Goal: Task Accomplishment & Management: Manage account settings

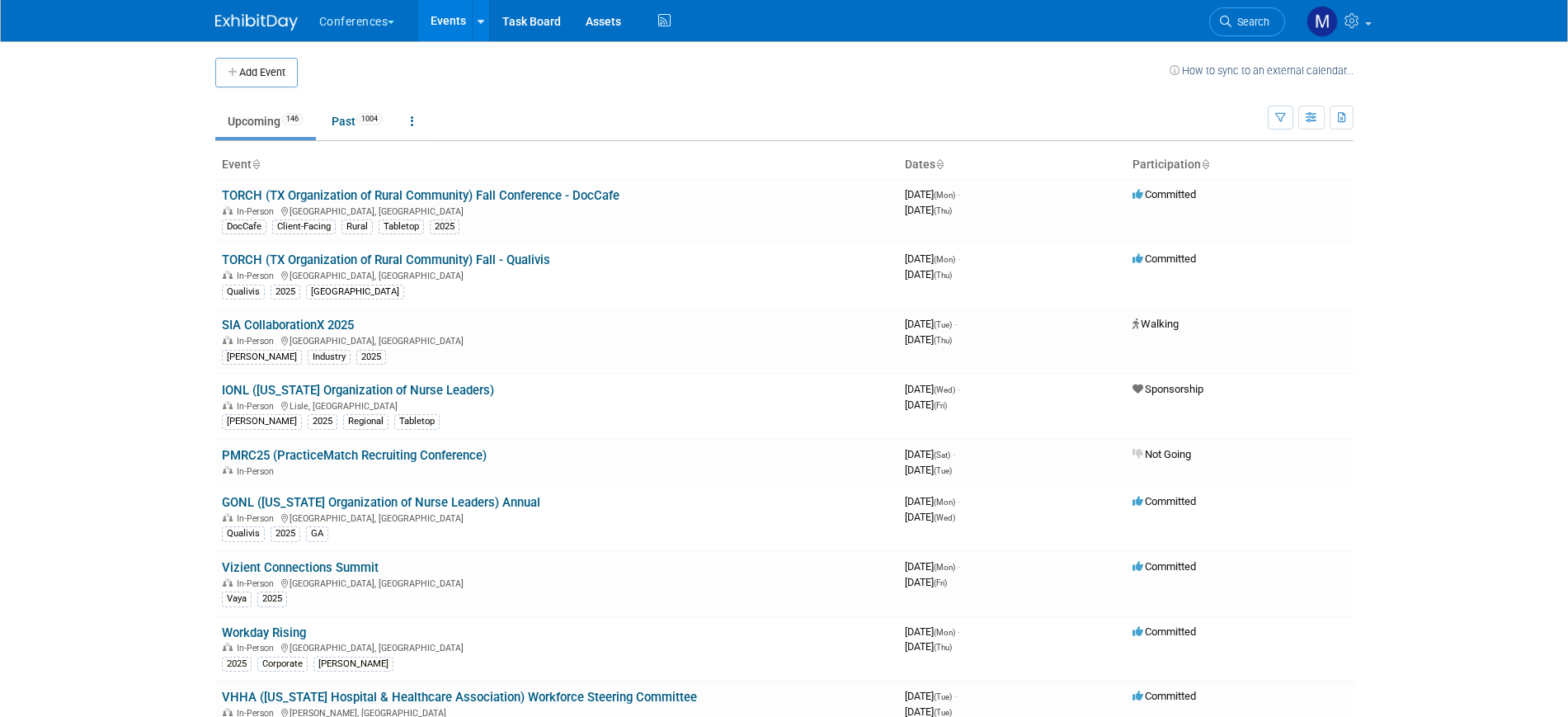
click at [1242, 24] on span "Search" at bounding box center [1251, 22] width 38 height 13
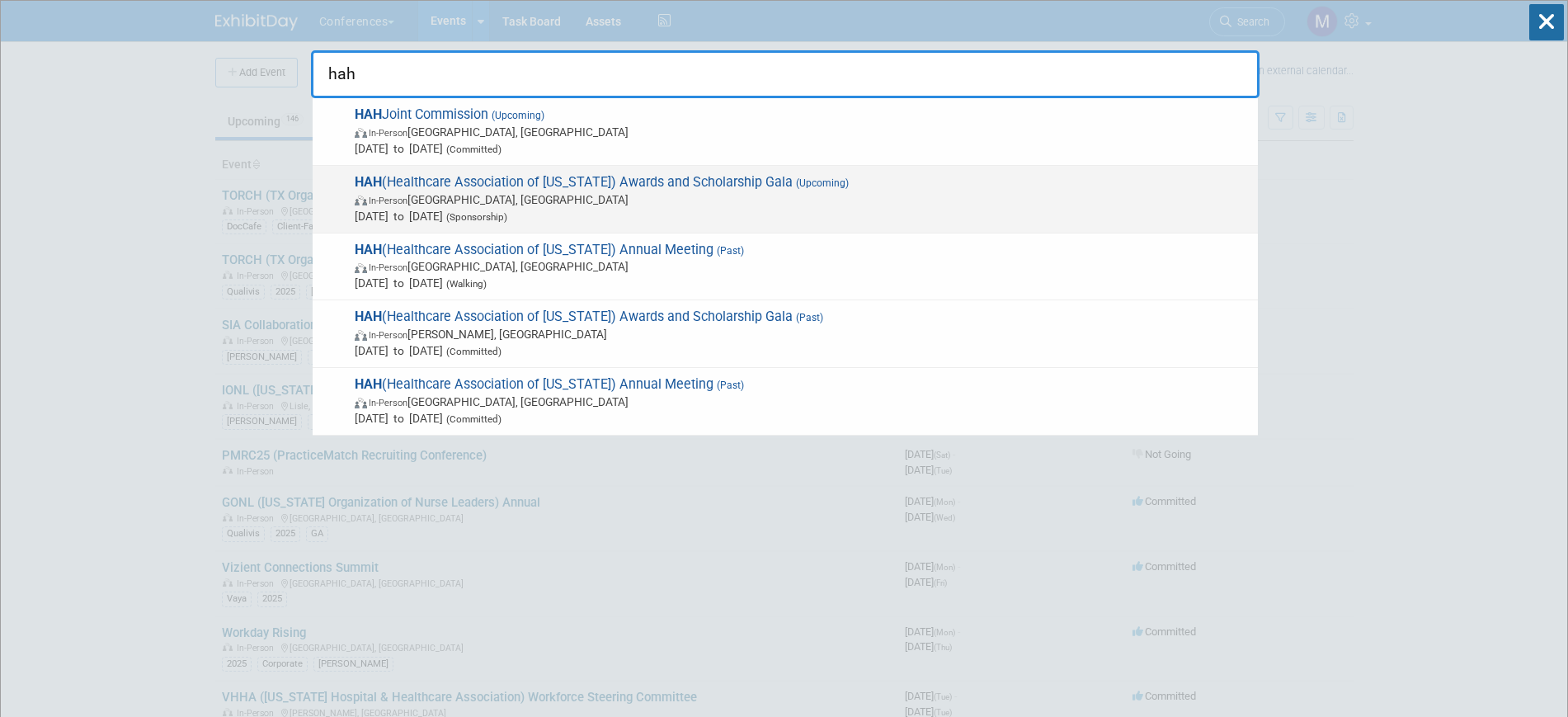
type input "hah"
click at [620, 175] on span "HAH (Healthcare Association of [US_STATE]) Awards and Scholarship Gala (Upcomin…" at bounding box center [799, 200] width 900 height 51
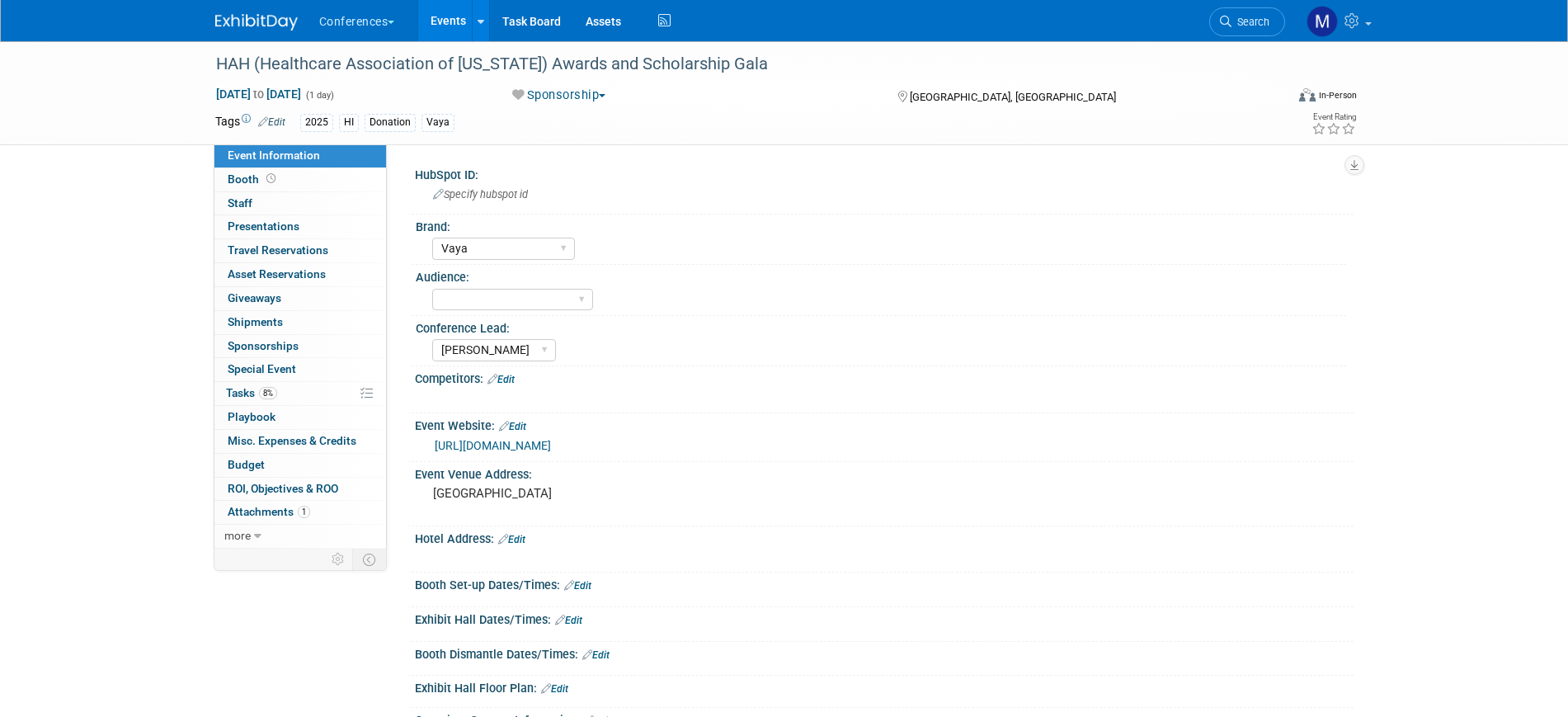
select select "Vaya"
select select "[PERSON_NAME]"
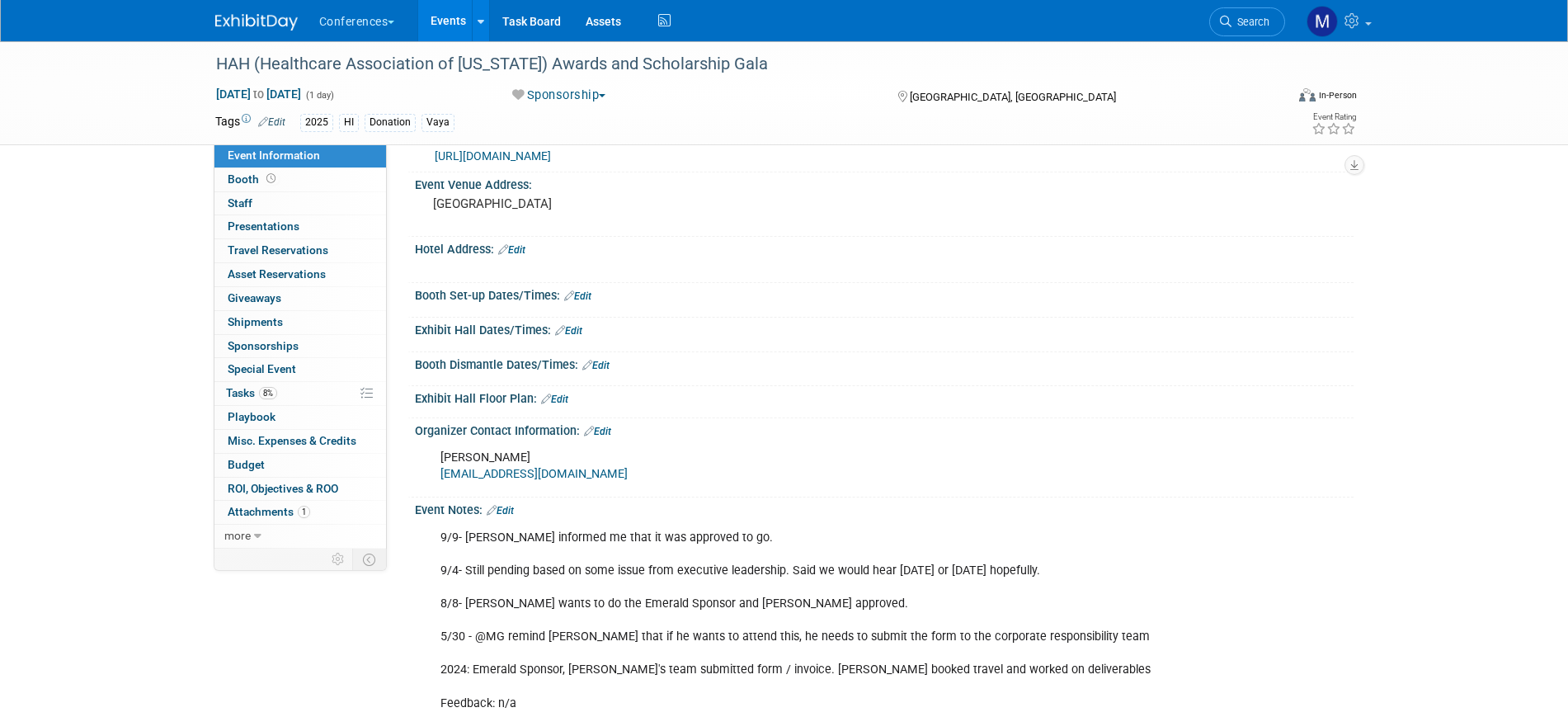
scroll to position [309, 0]
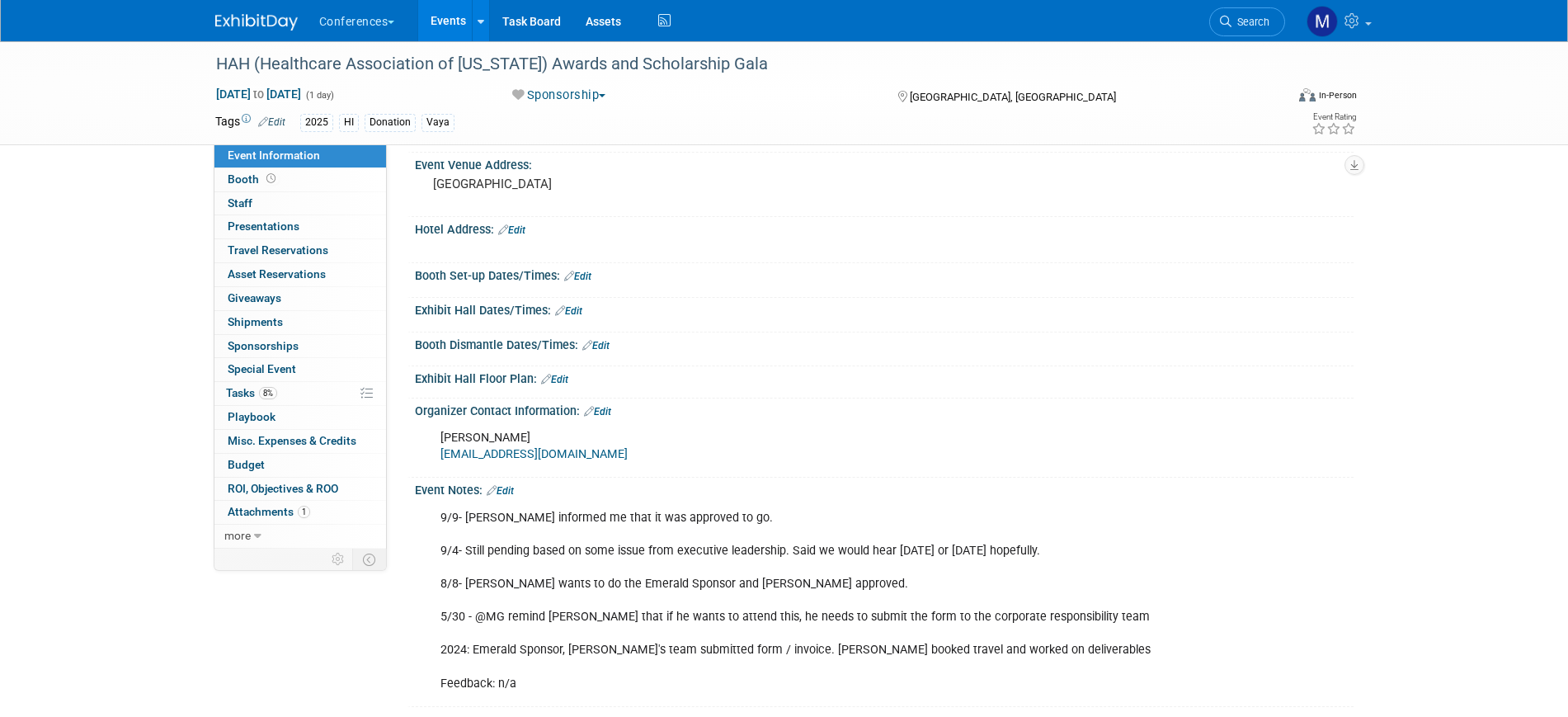
click at [604, 406] on link "Edit" at bounding box center [598, 411] width 27 height 12
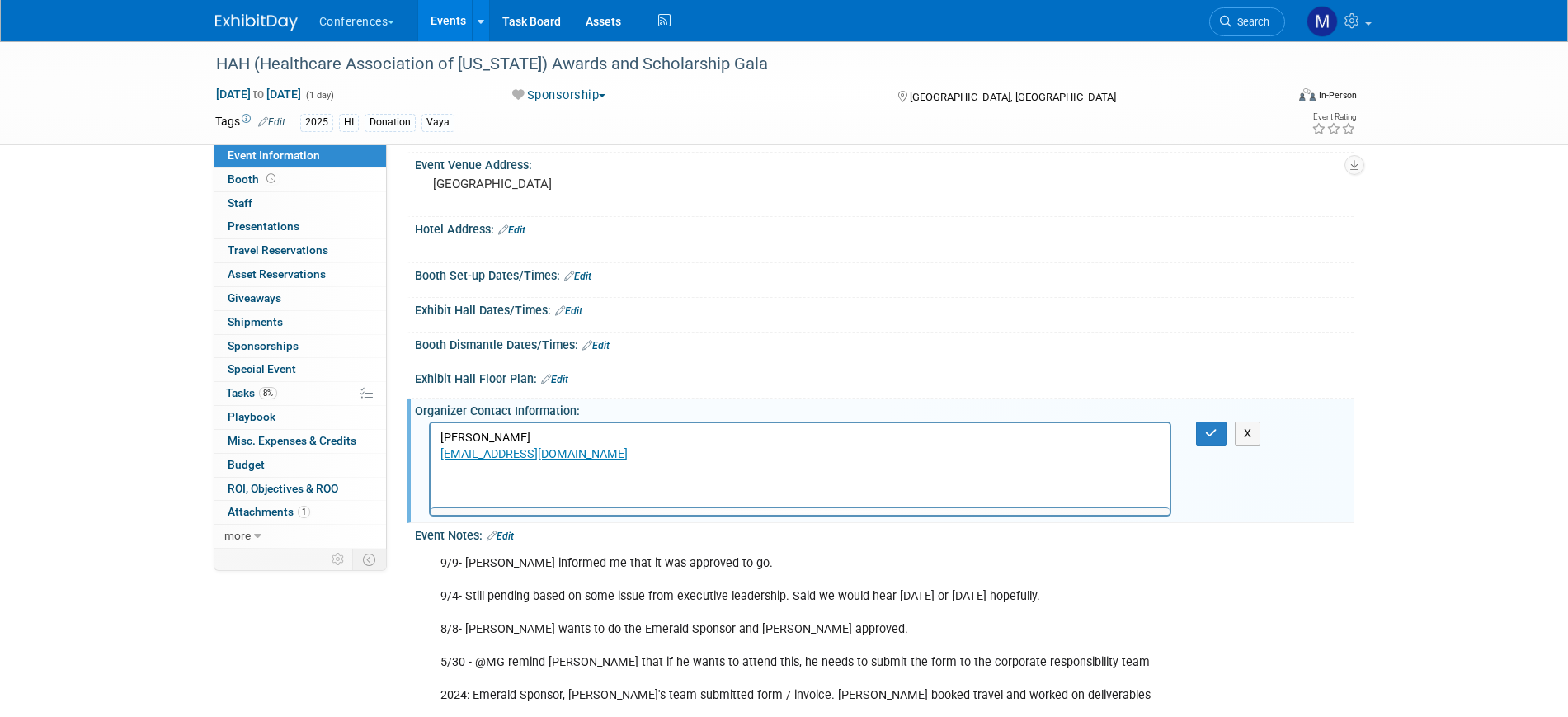
scroll to position [0, 0]
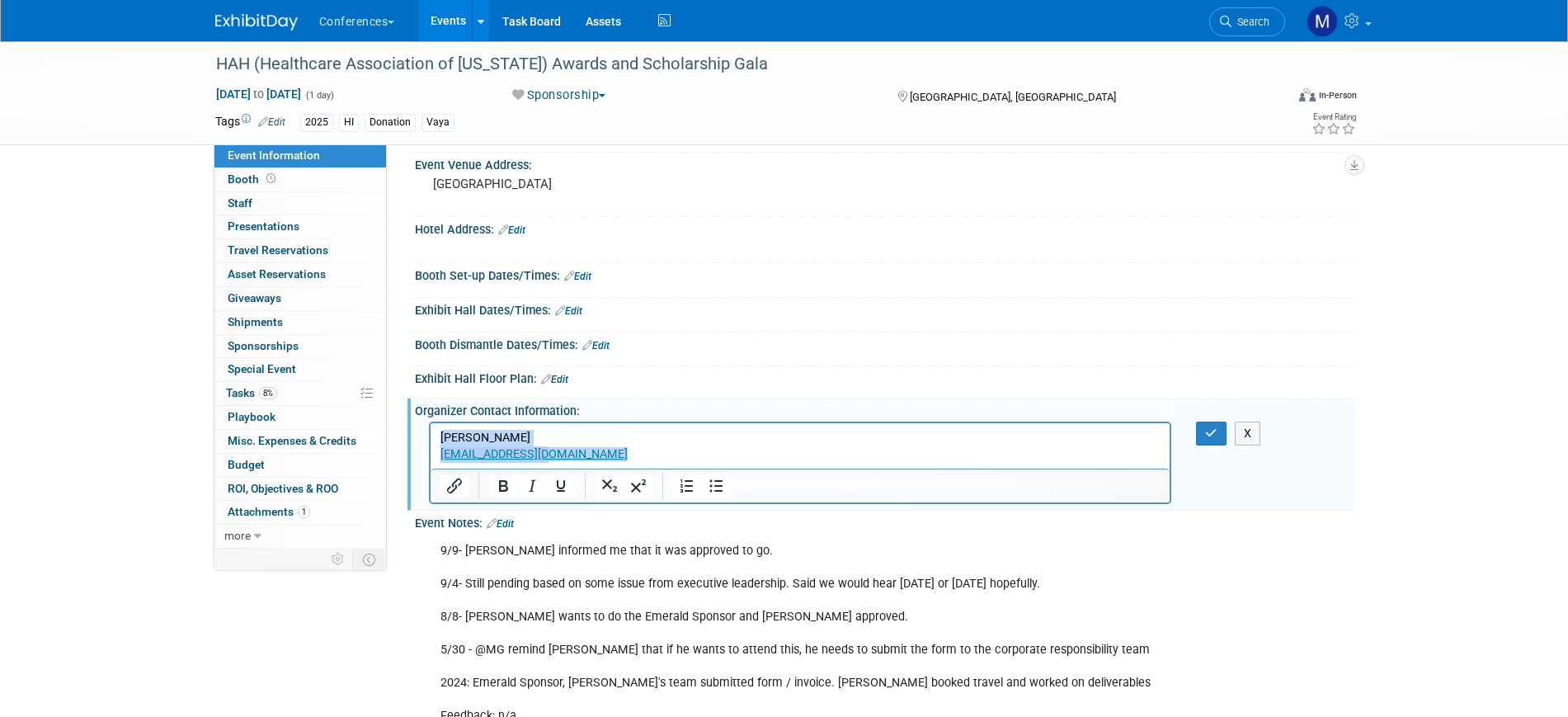
drag, startPoint x: 553, startPoint y: 454, endPoint x: 358, endPoint y: 420, distance: 197.9
click at [430, 423] on html "[PERSON_NAME] [EMAIL_ADDRESS][DOMAIN_NAME]﻿" at bounding box center [799, 443] width 740 height 40
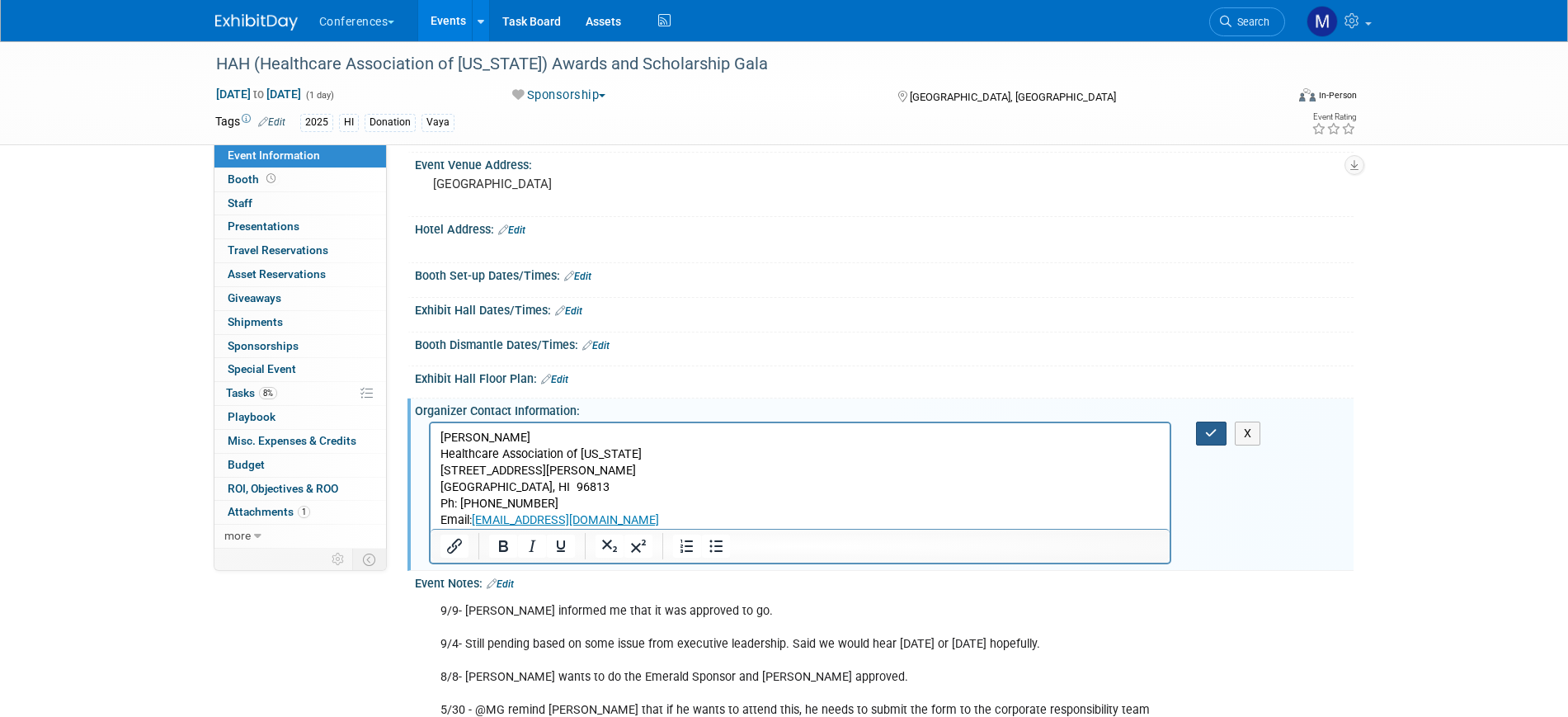
click at [1204, 436] on button "button" at bounding box center [1212, 433] width 31 height 24
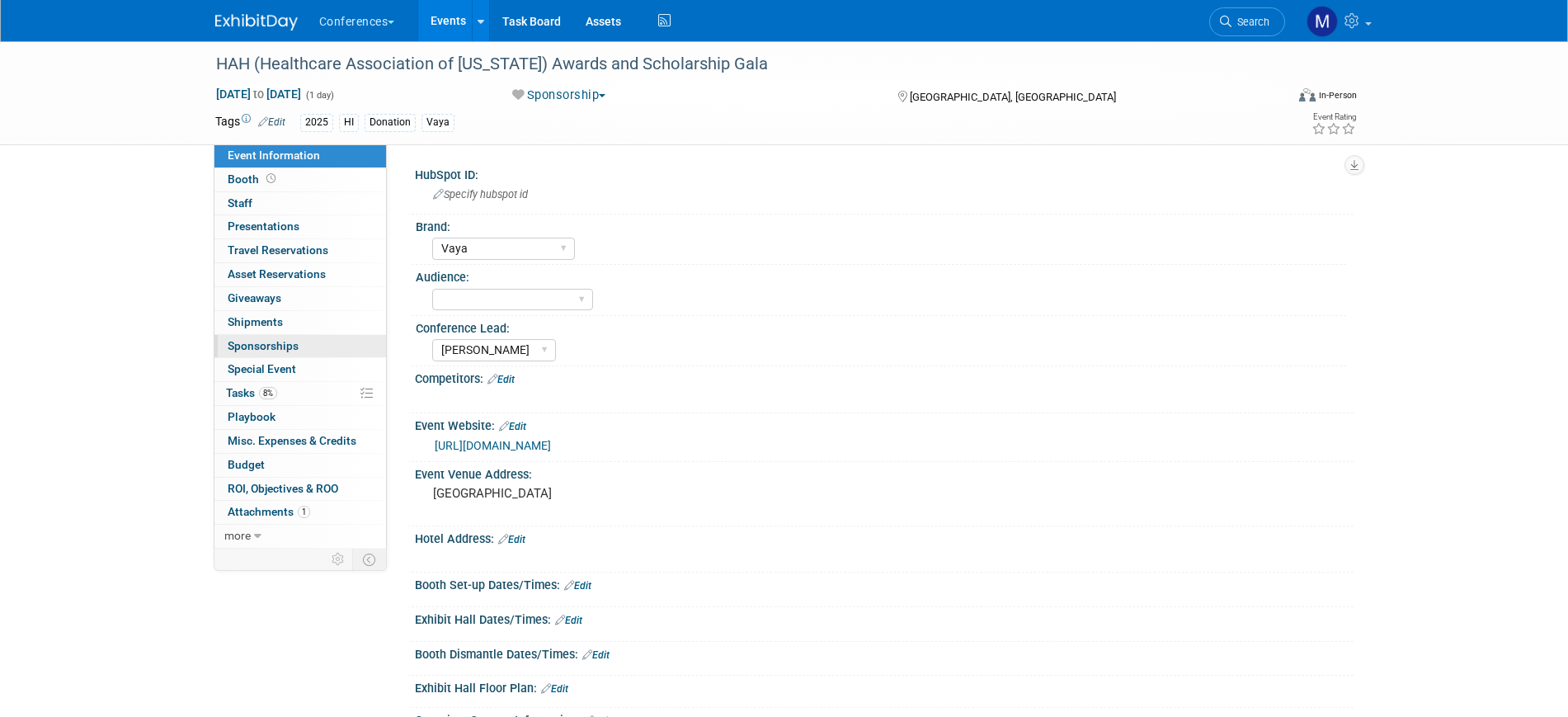
click at [274, 340] on span "Sponsorships 0" at bounding box center [263, 345] width 71 height 14
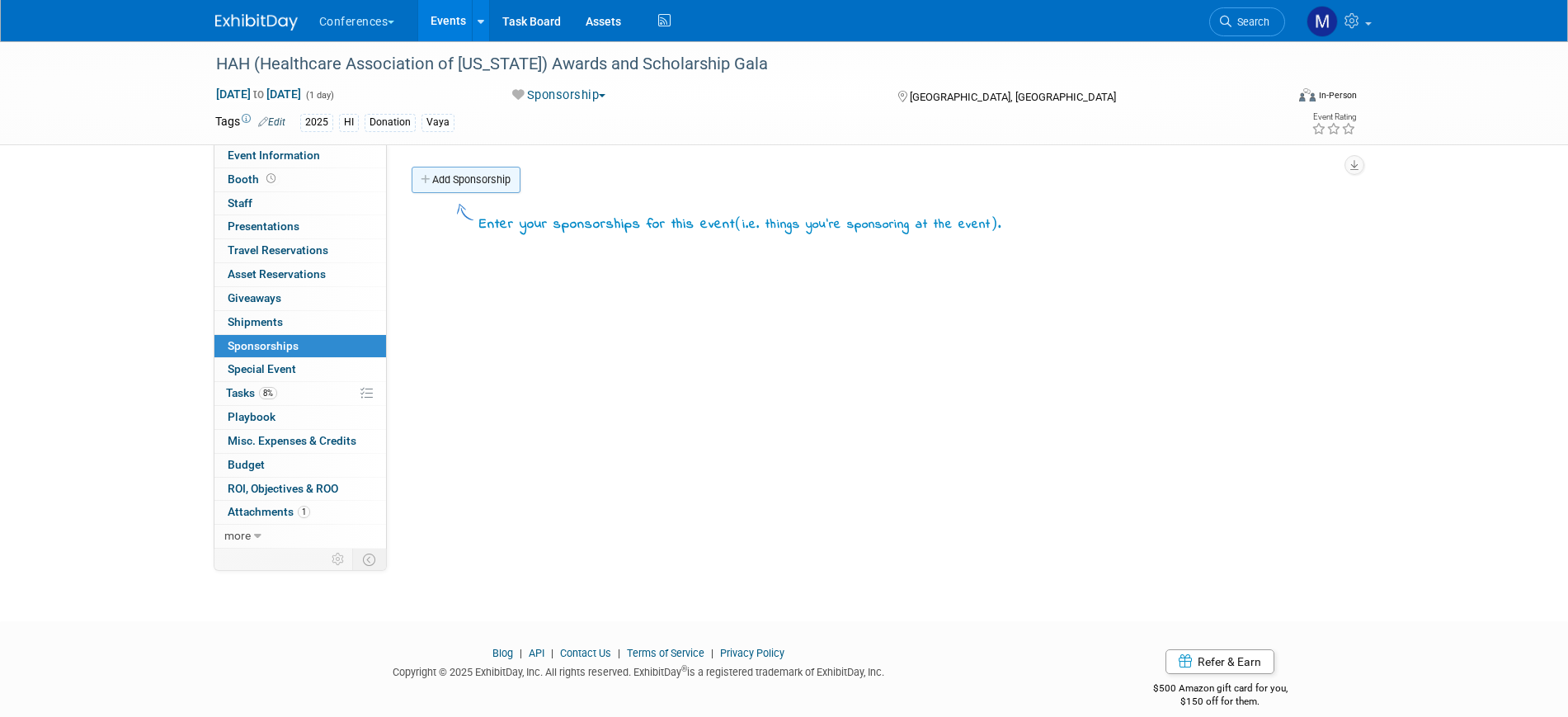
click at [489, 184] on link "Add Sponsorship" at bounding box center [466, 179] width 109 height 26
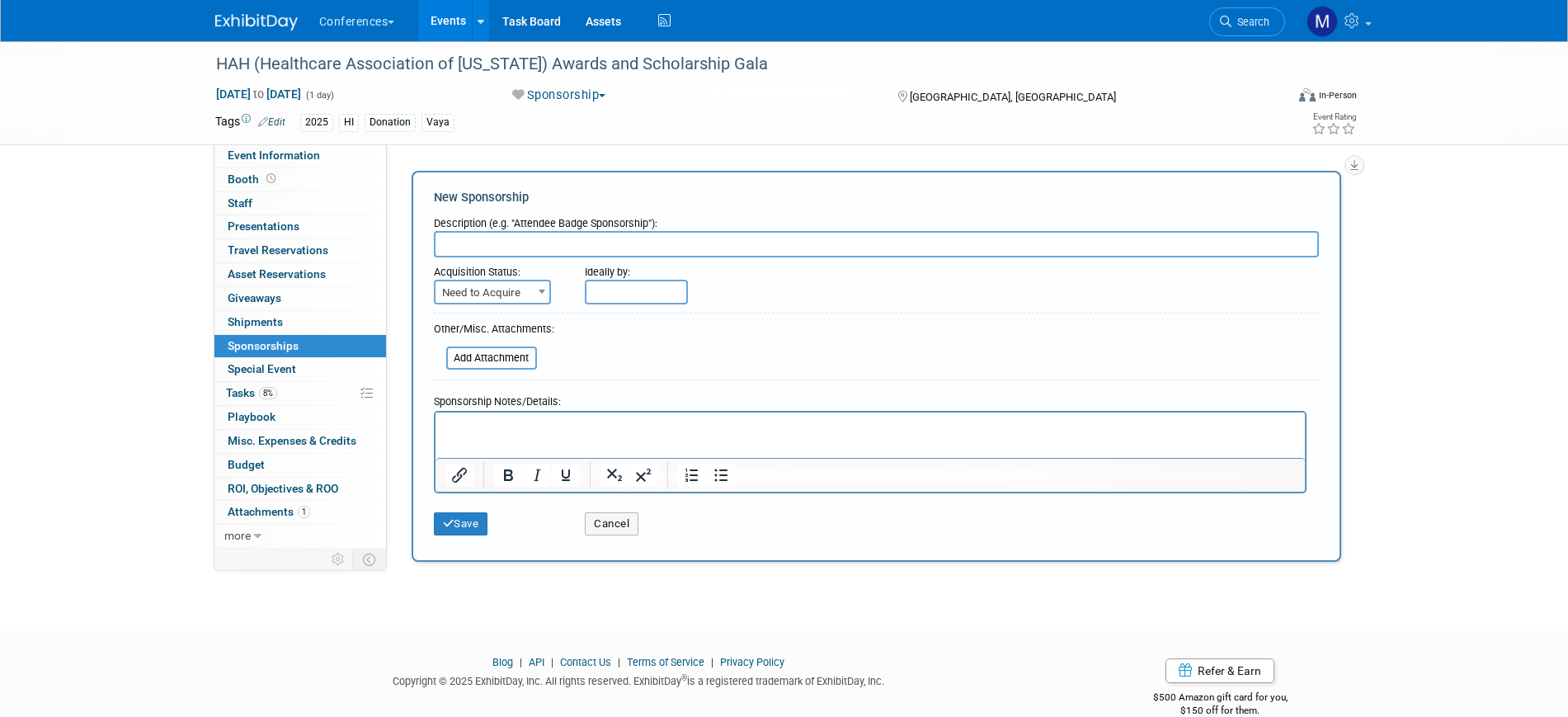
click at [471, 242] on input "text" at bounding box center [876, 243] width 885 height 26
type input "E"
type input "Emerald Sponsorship"
click at [490, 291] on span "Need to Acquire" at bounding box center [493, 293] width 114 height 24
select select "2"
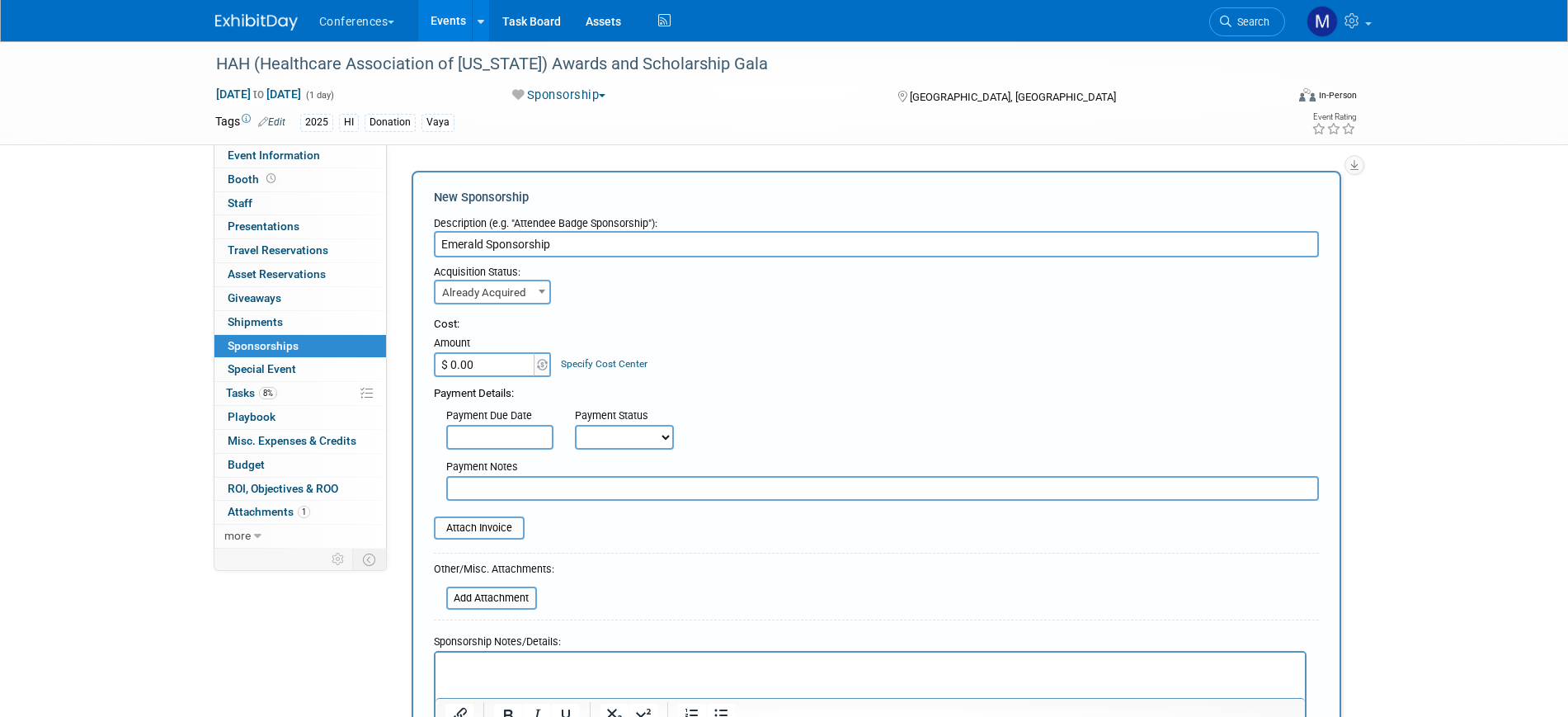
click at [601, 445] on select "Not Paid Yet Partially Paid Paid in Full" at bounding box center [624, 437] width 99 height 24
select select "3"
click at [575, 425] on select "Not Paid Yet Partially Paid Paid in Full" at bounding box center [624, 437] width 99 height 24
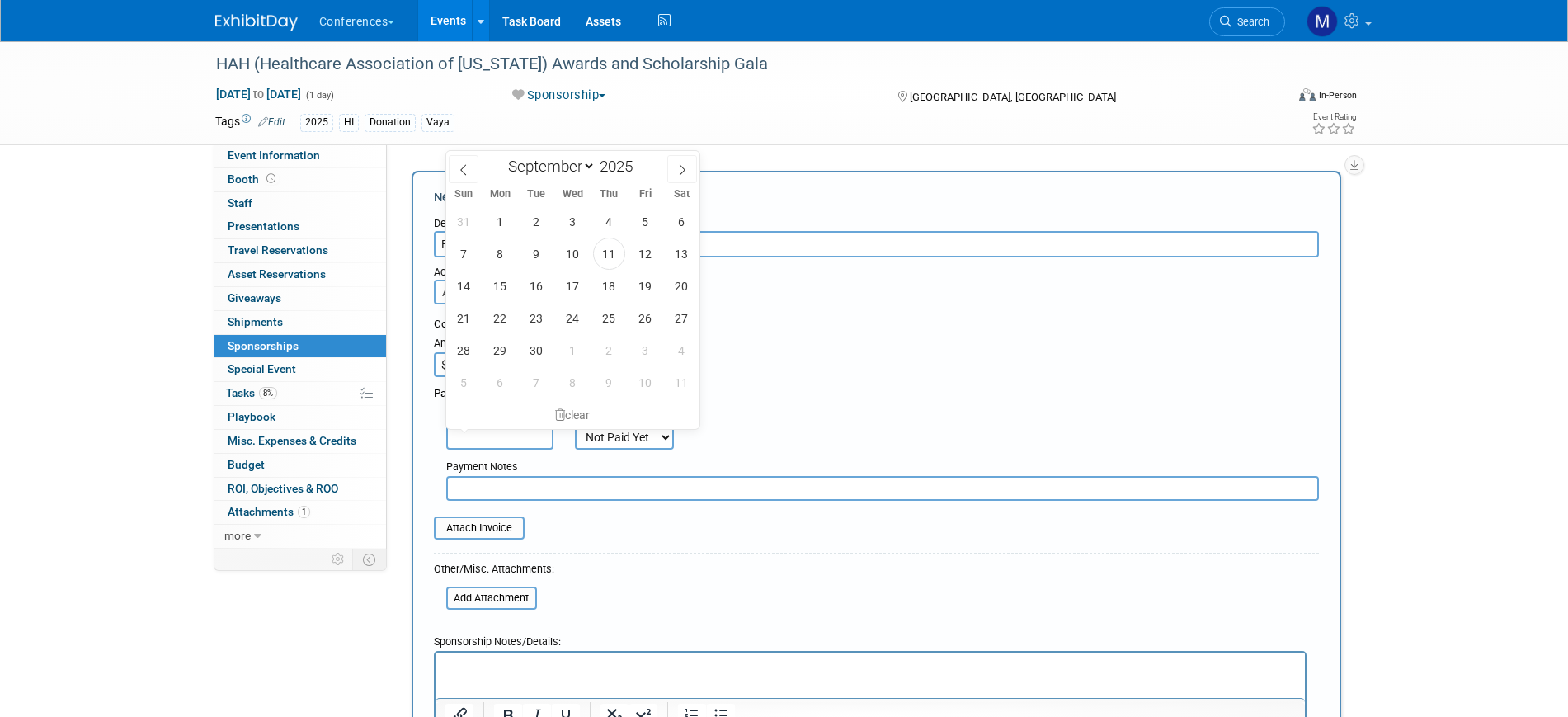
click at [515, 438] on input "text" at bounding box center [500, 437] width 108 height 24
click at [880, 414] on div "Payment Due Date Payment Status Not Paid Yet Partially Paid Paid in Full Next P…" at bounding box center [876, 425] width 910 height 48
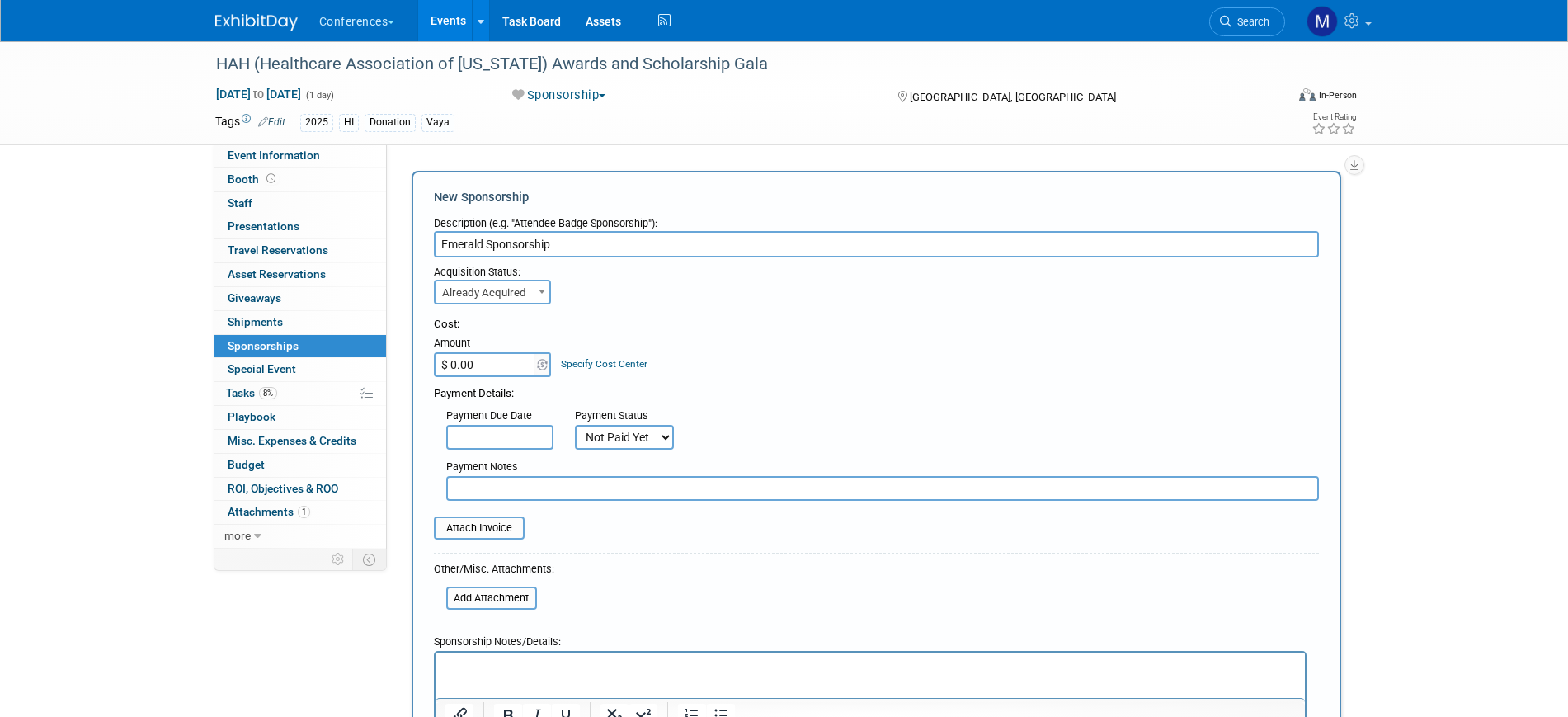
click at [485, 377] on div "Payment Details:" at bounding box center [876, 389] width 885 height 24
click at [487, 370] on input "$ 0.00" at bounding box center [486, 364] width 103 height 24
type input "$ 3,200.00"
click at [901, 371] on div "Cost: Amount $ 3,200.00 Specify Cost Center Cost Center -- Not Specified -- Aya…" at bounding box center [876, 346] width 885 height 61
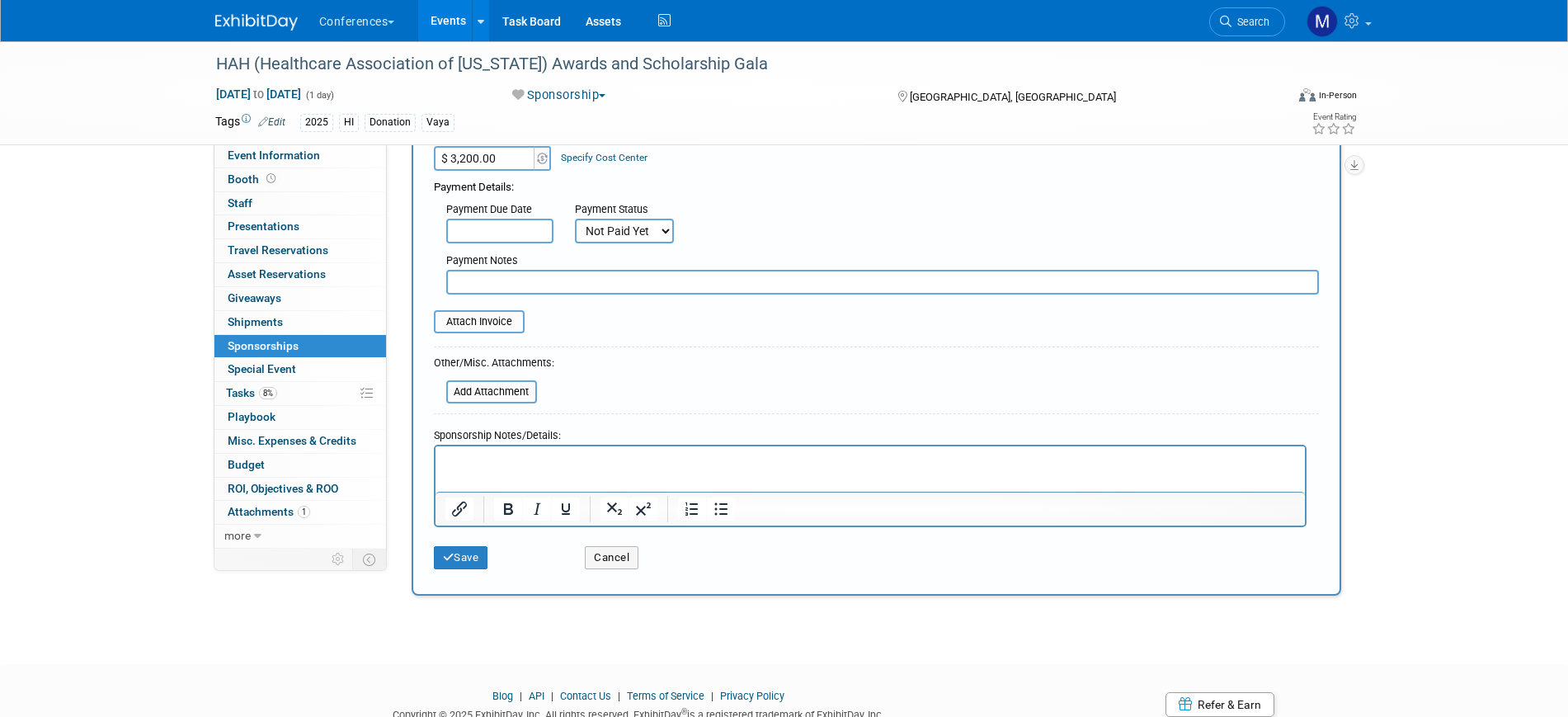
click at [470, 465] on p "Rich Text Area. Press ALT-0 for help." at bounding box center [870, 460] width 851 height 16
click at [579, 466] on p "Emailed payment info to Sa" at bounding box center [870, 460] width 851 height 16
click at [579, 465] on p "Emailed payment info to Sa" at bounding box center [870, 460] width 851 height 16
click at [475, 565] on button "Save" at bounding box center [461, 558] width 54 height 24
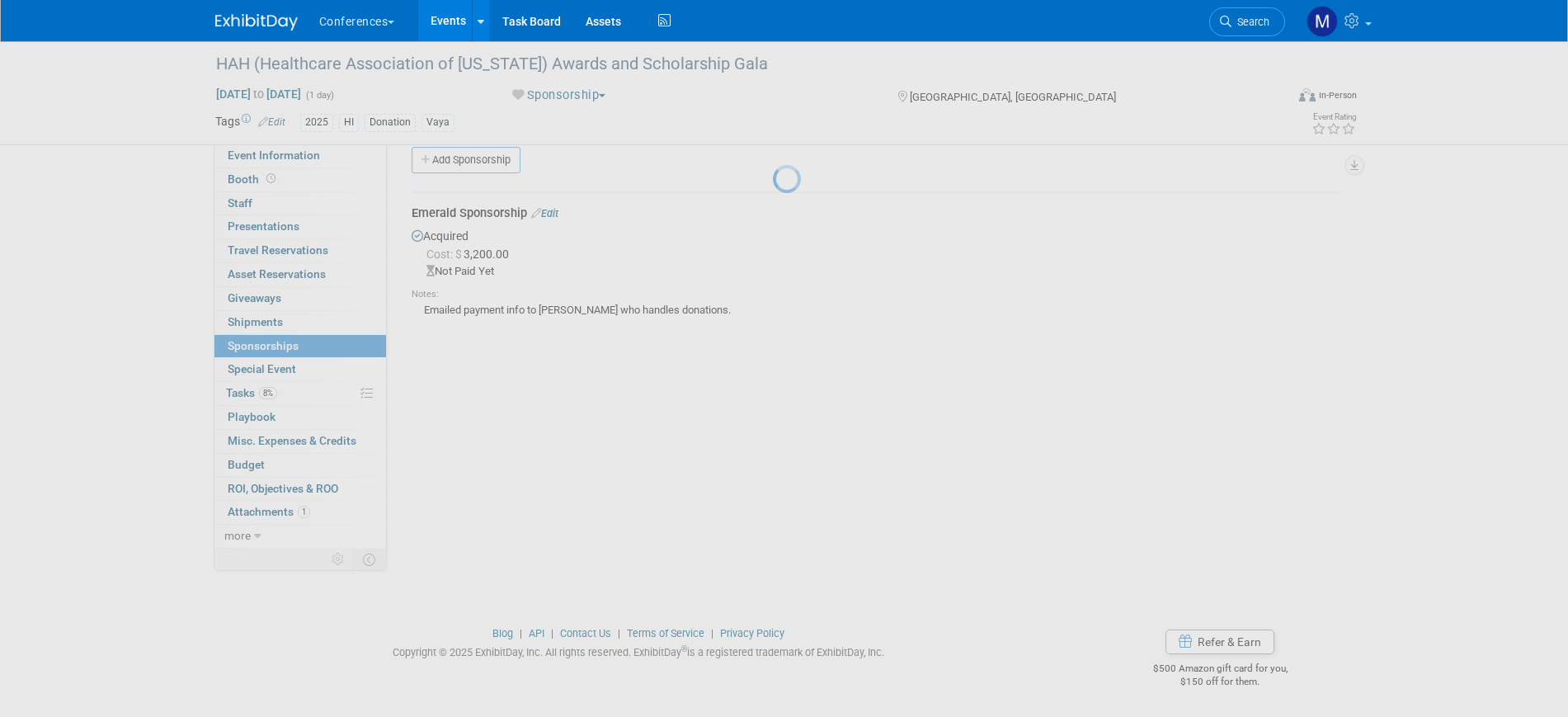
scroll to position [20, 0]
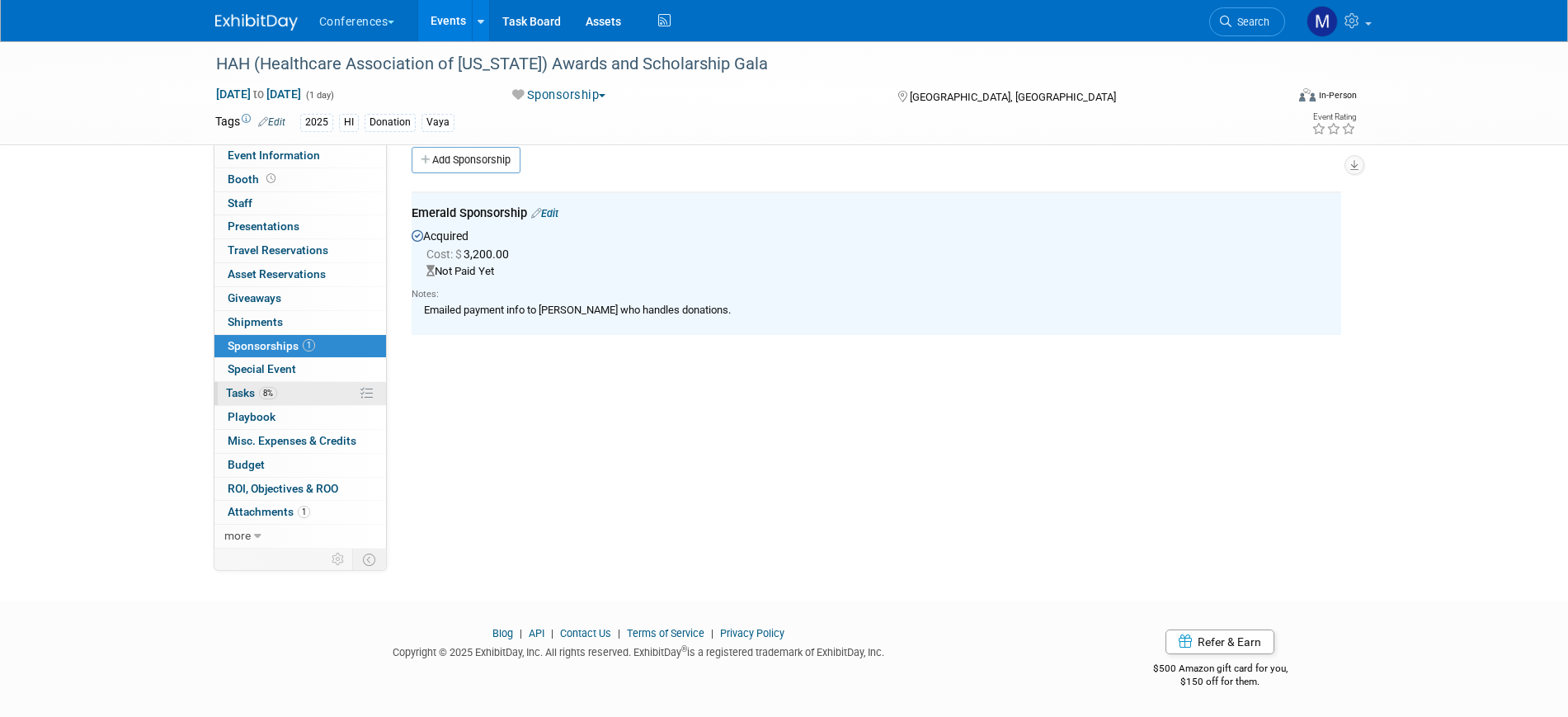
click at [321, 393] on link "8% Tasks 8%" at bounding box center [300, 393] width 172 height 24
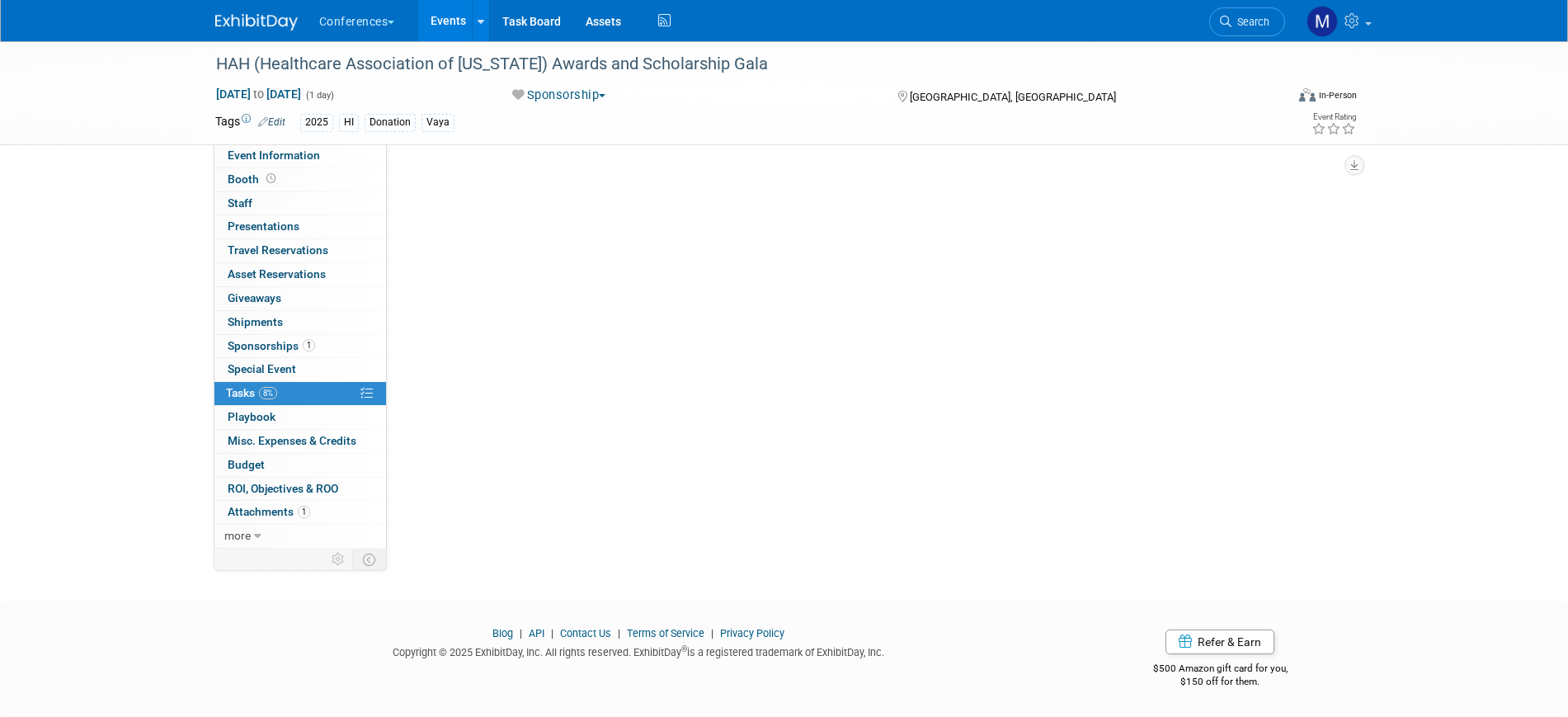
scroll to position [0, 0]
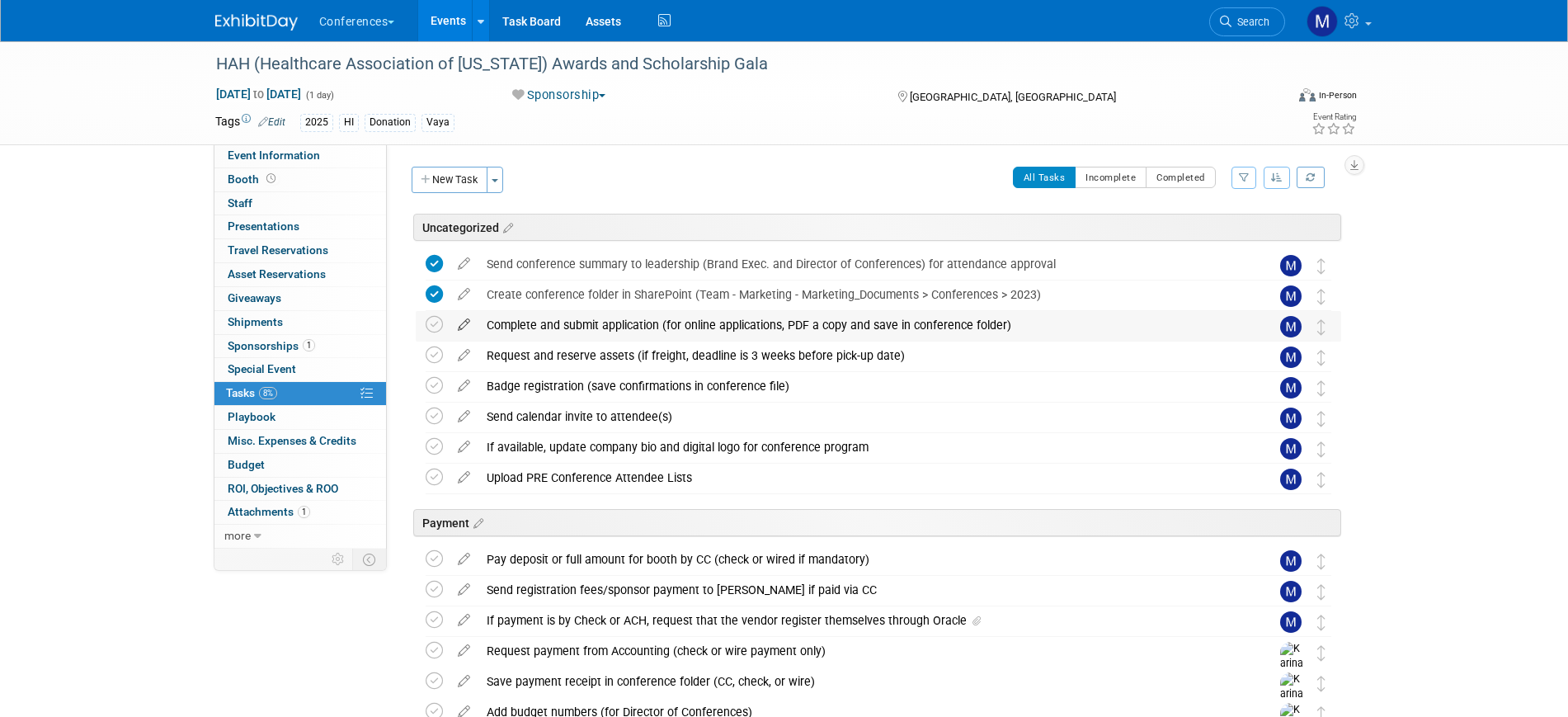
click at [466, 330] on icon at bounding box center [464, 321] width 29 height 21
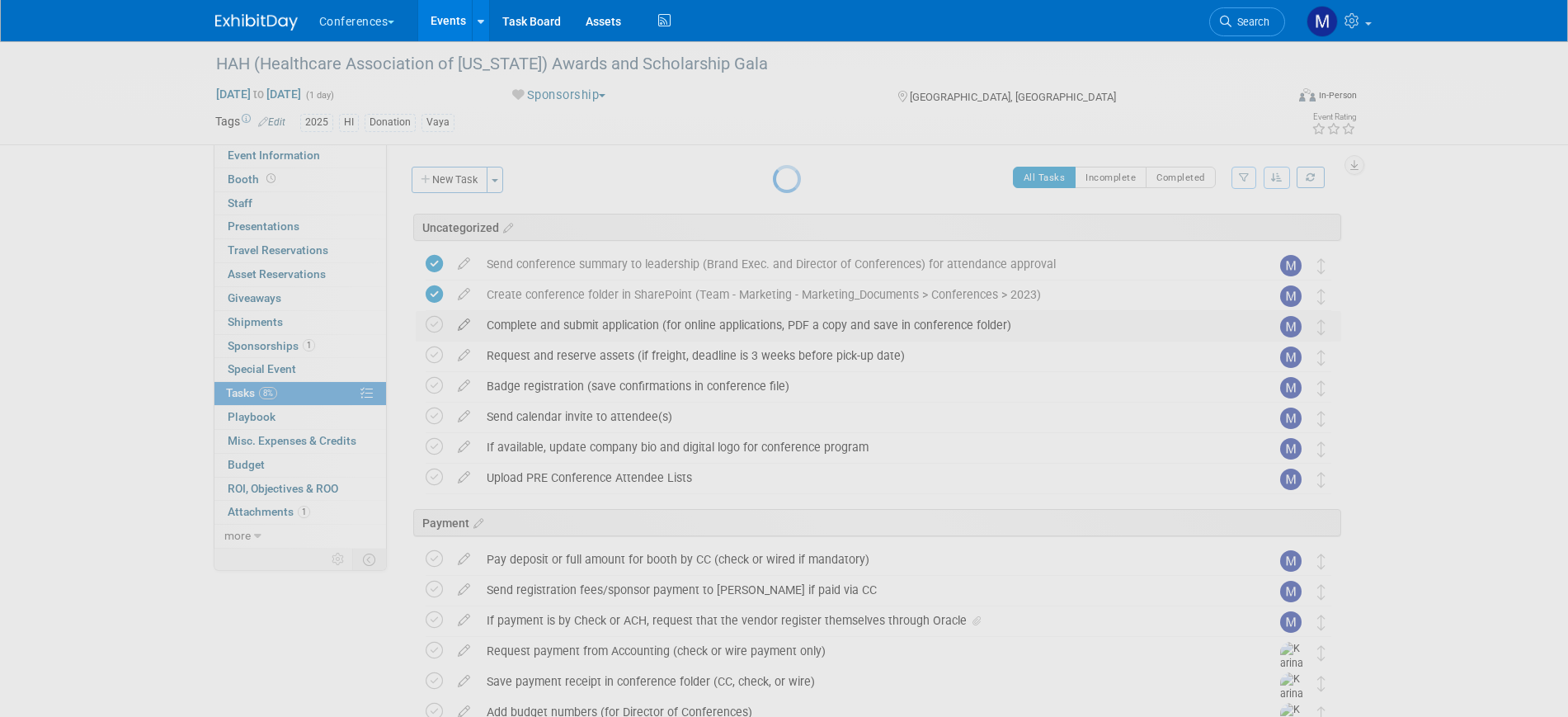
select select "8"
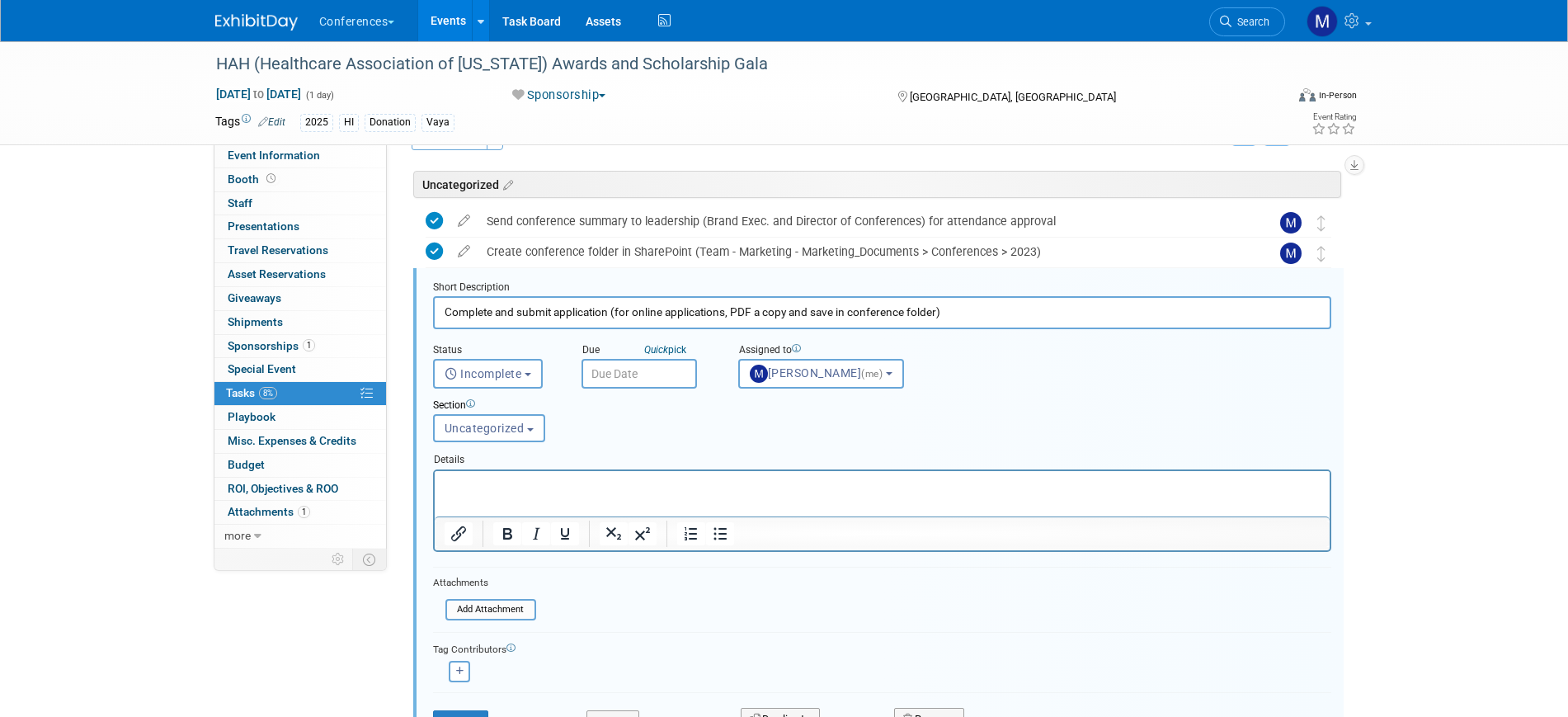
scroll to position [70, 0]
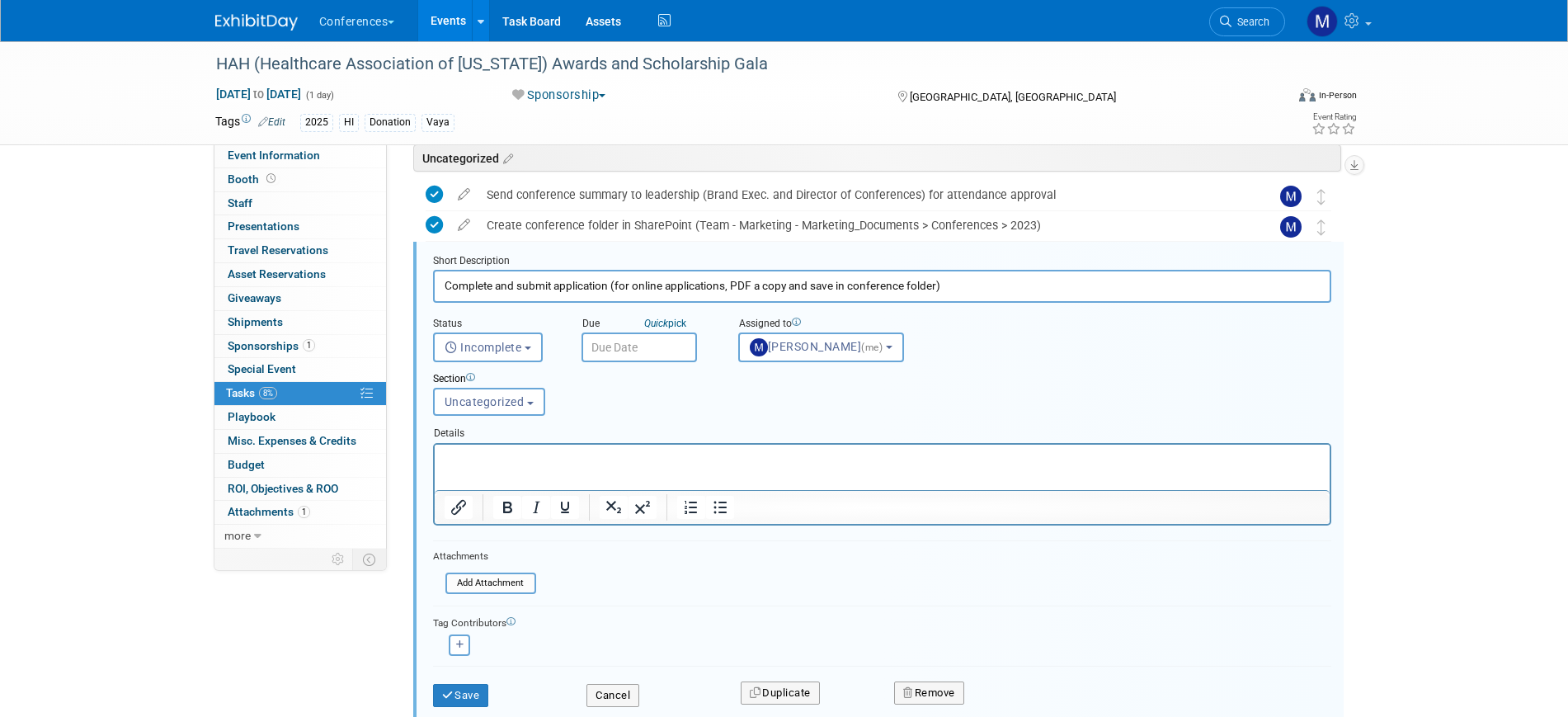
click at [651, 342] on input "text" at bounding box center [639, 347] width 116 height 30
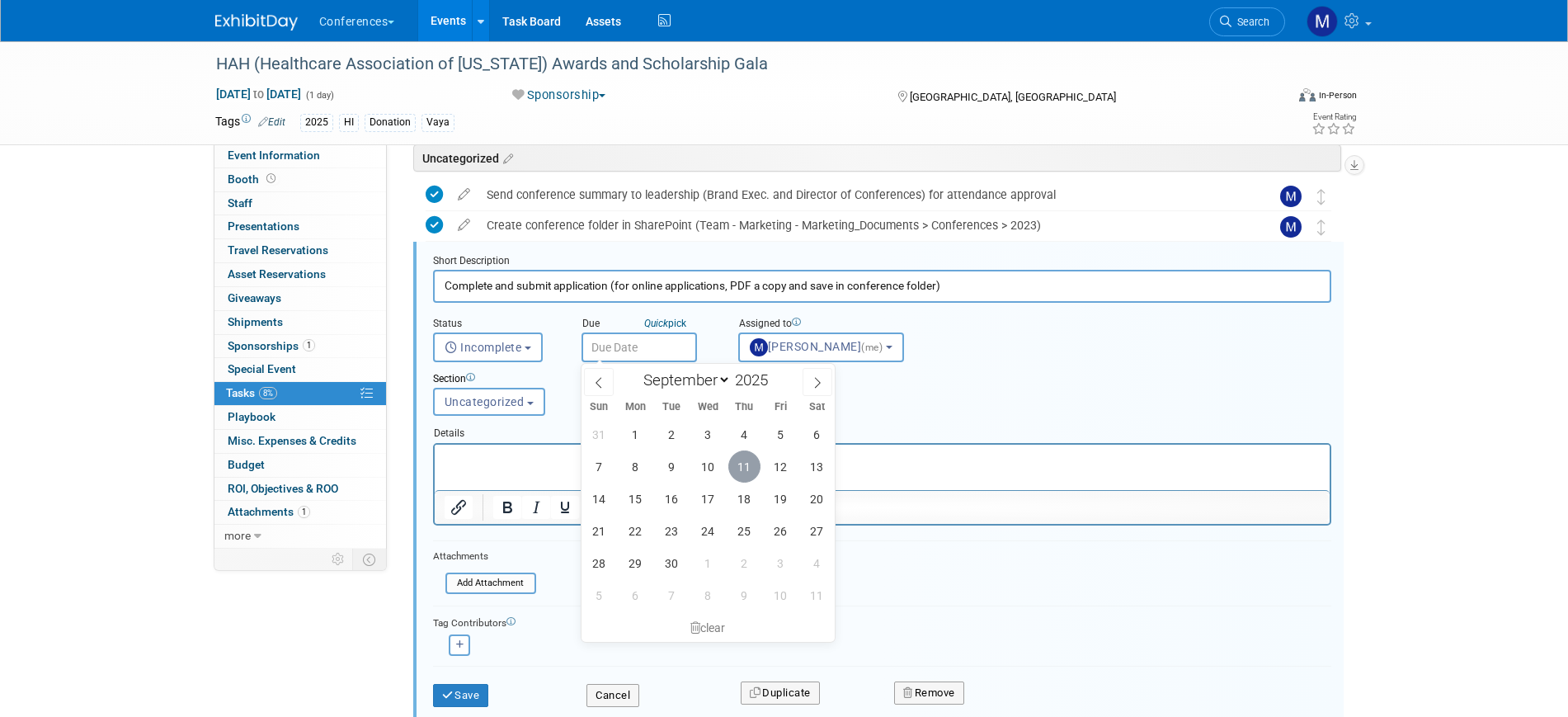
click at [747, 459] on span "11" at bounding box center [745, 467] width 33 height 33
type input "[DATE]"
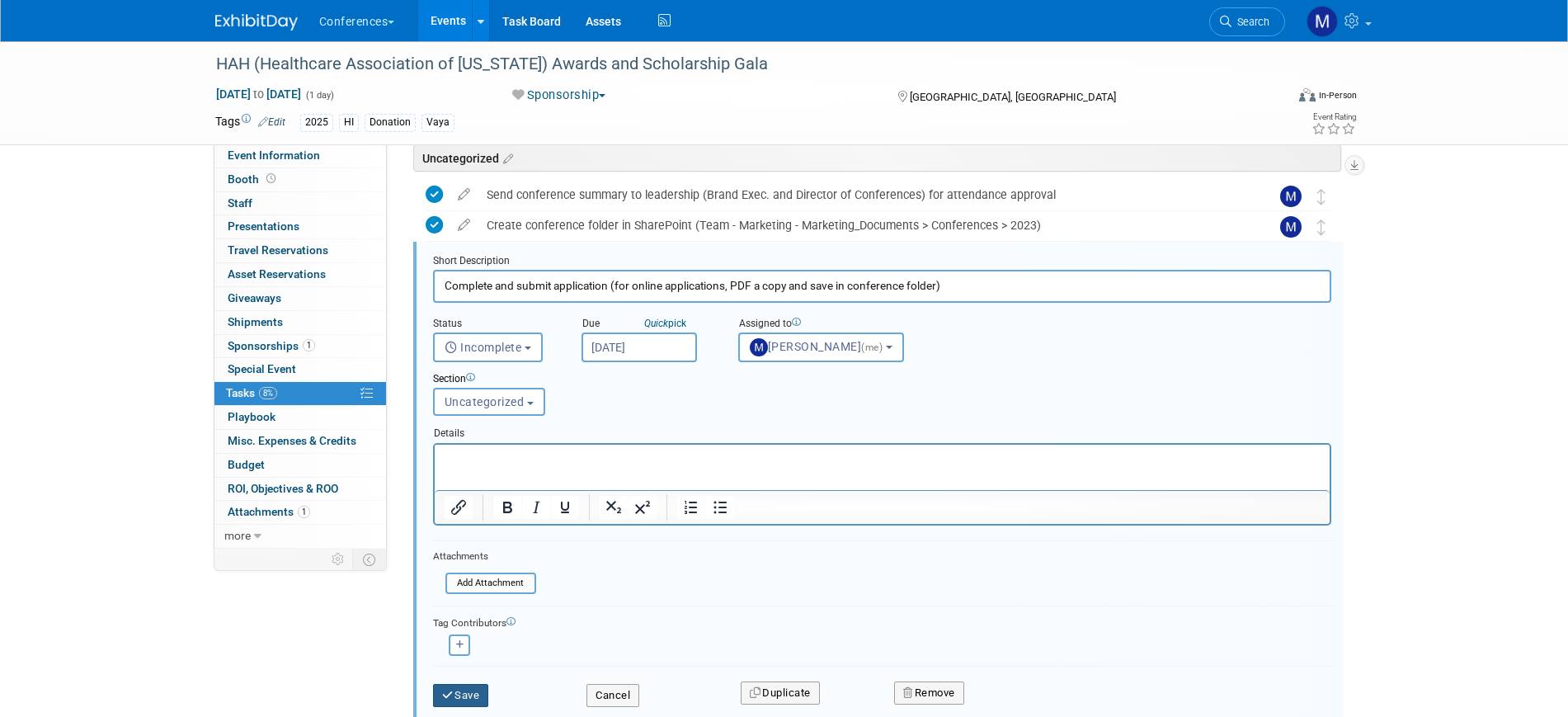
click at [466, 684] on button "Save" at bounding box center [461, 695] width 56 height 24
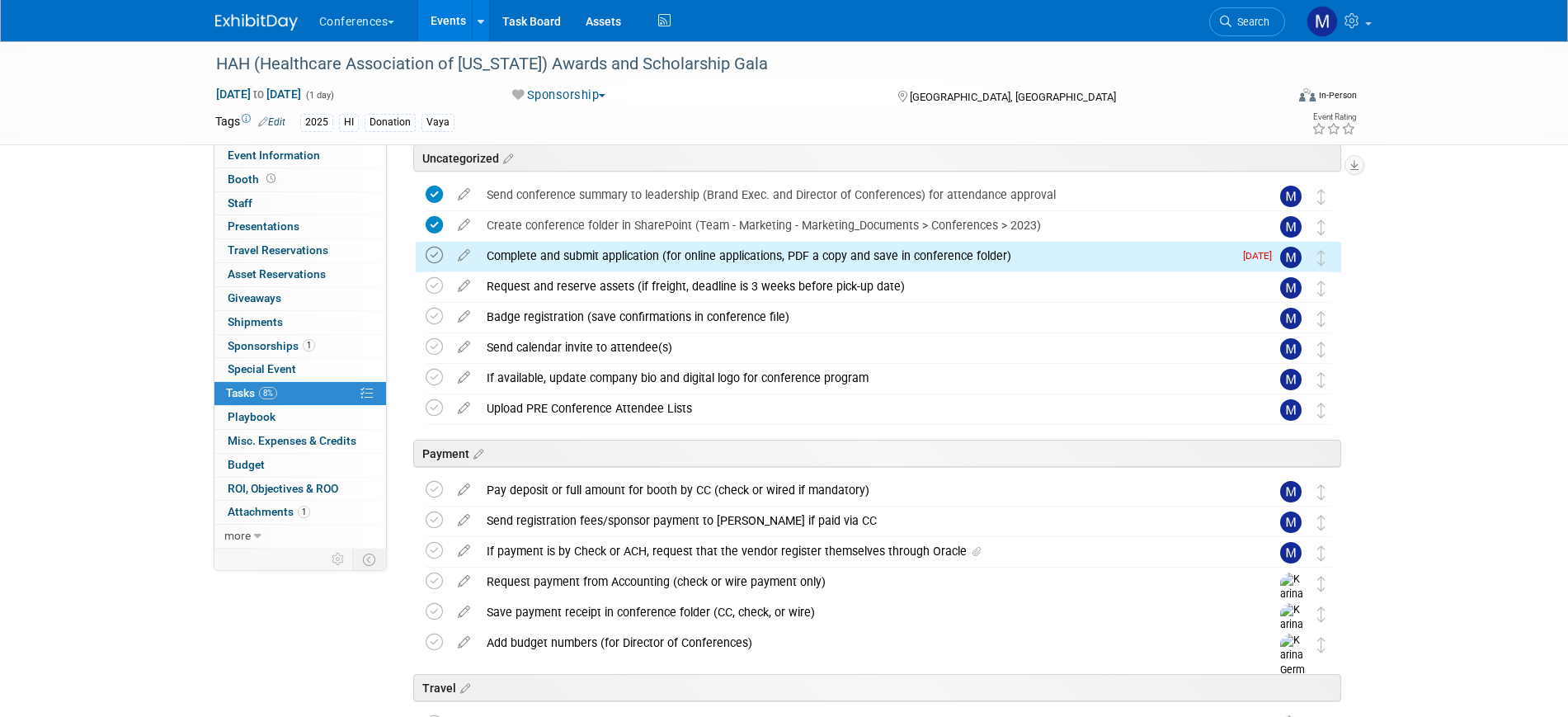
click at [430, 257] on icon at bounding box center [434, 255] width 17 height 17
